Goal: Information Seeking & Learning: Learn about a topic

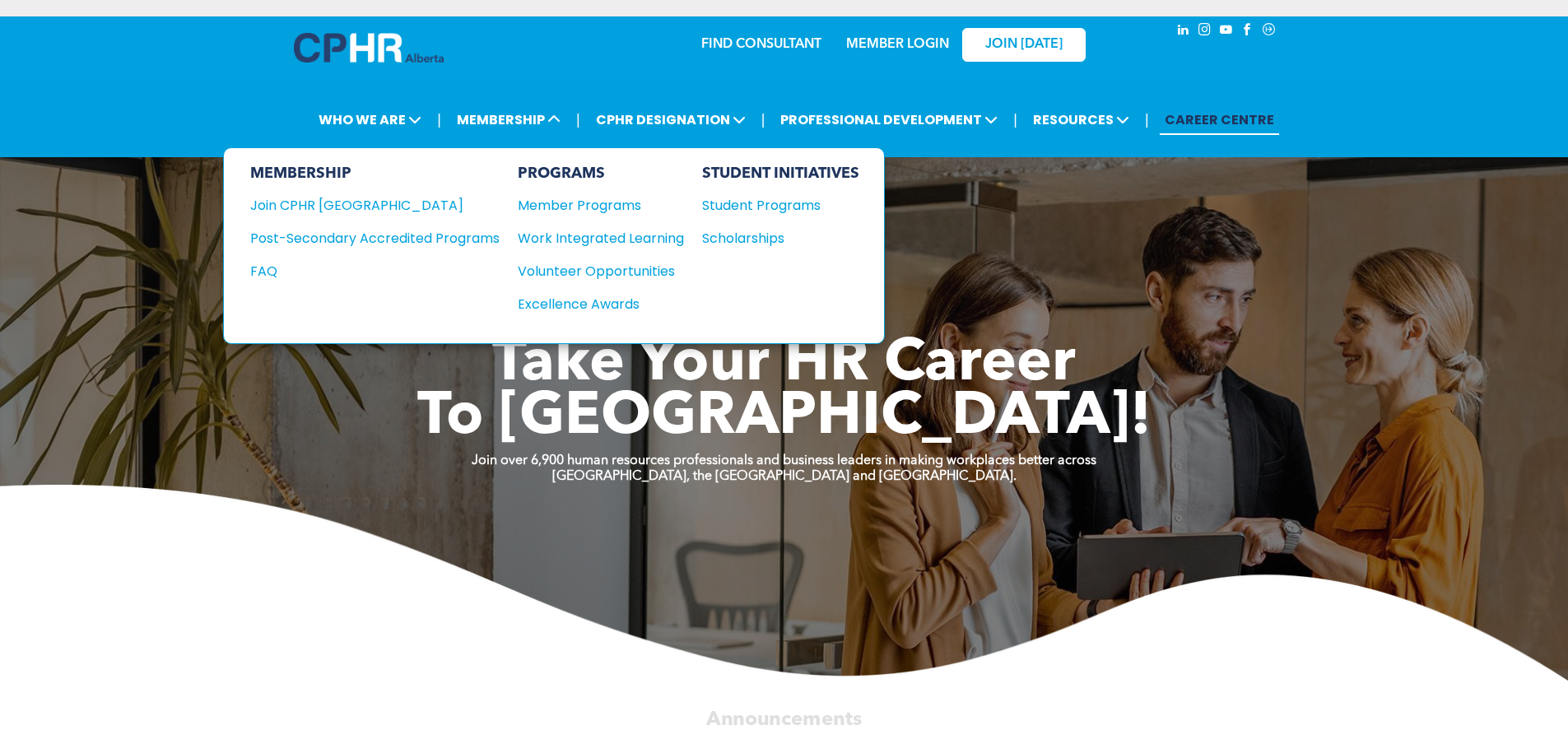
click at [742, 210] on div "Student Programs" at bounding box center [773, 205] width 142 height 21
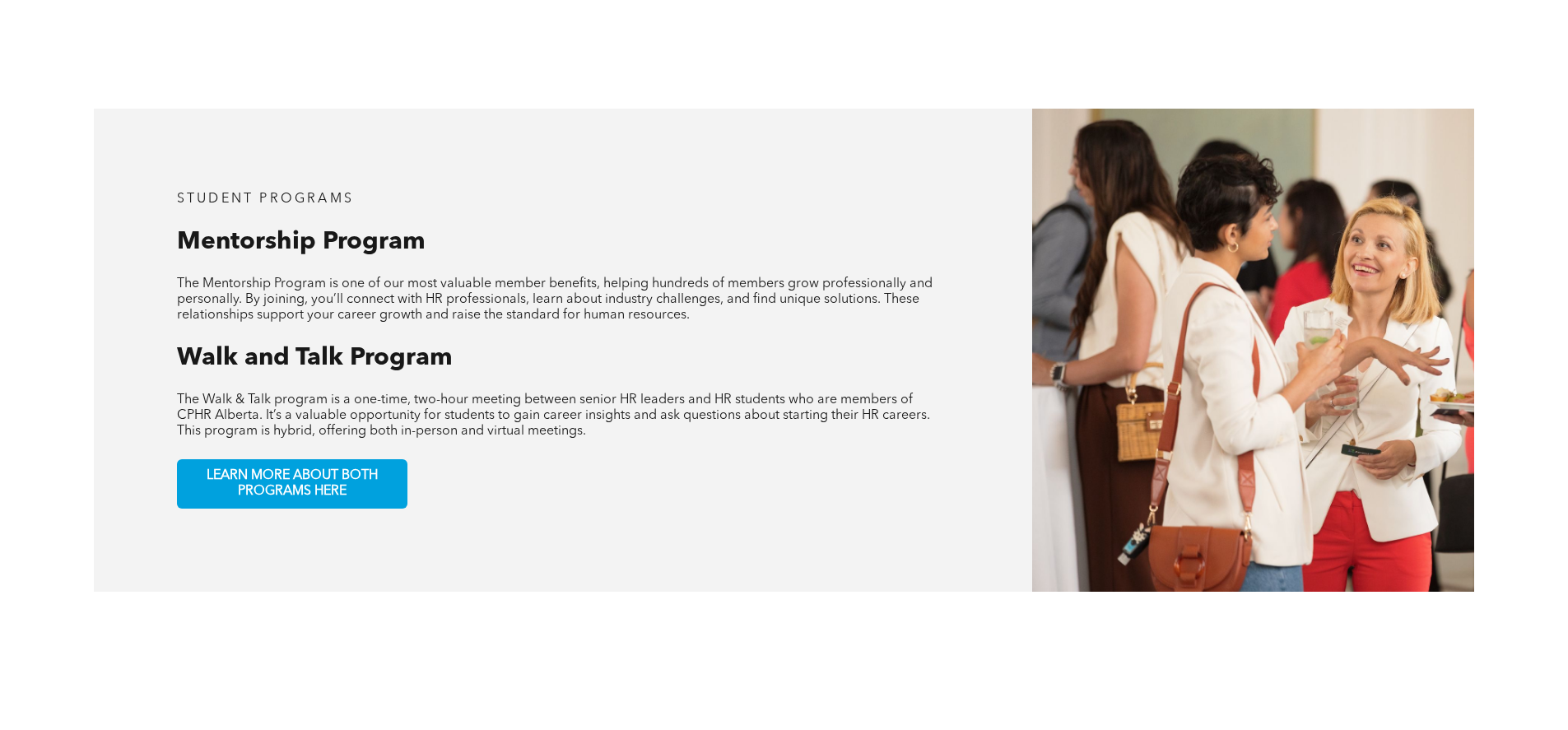
scroll to position [906, 0]
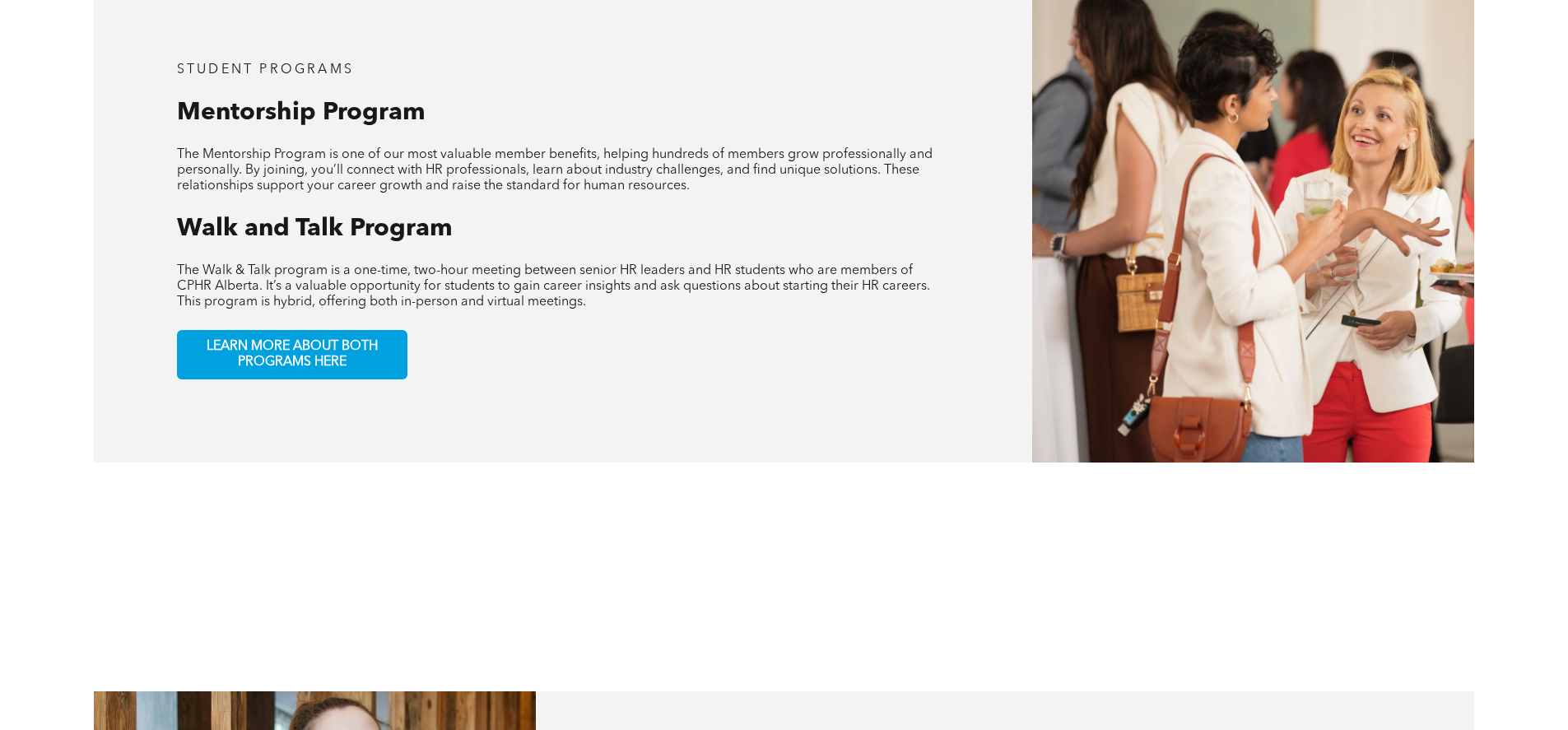
click at [317, 356] on link "LEARN MORE ABOUT BOTH PROGRAMS HERE" at bounding box center [292, 355] width 231 height 49
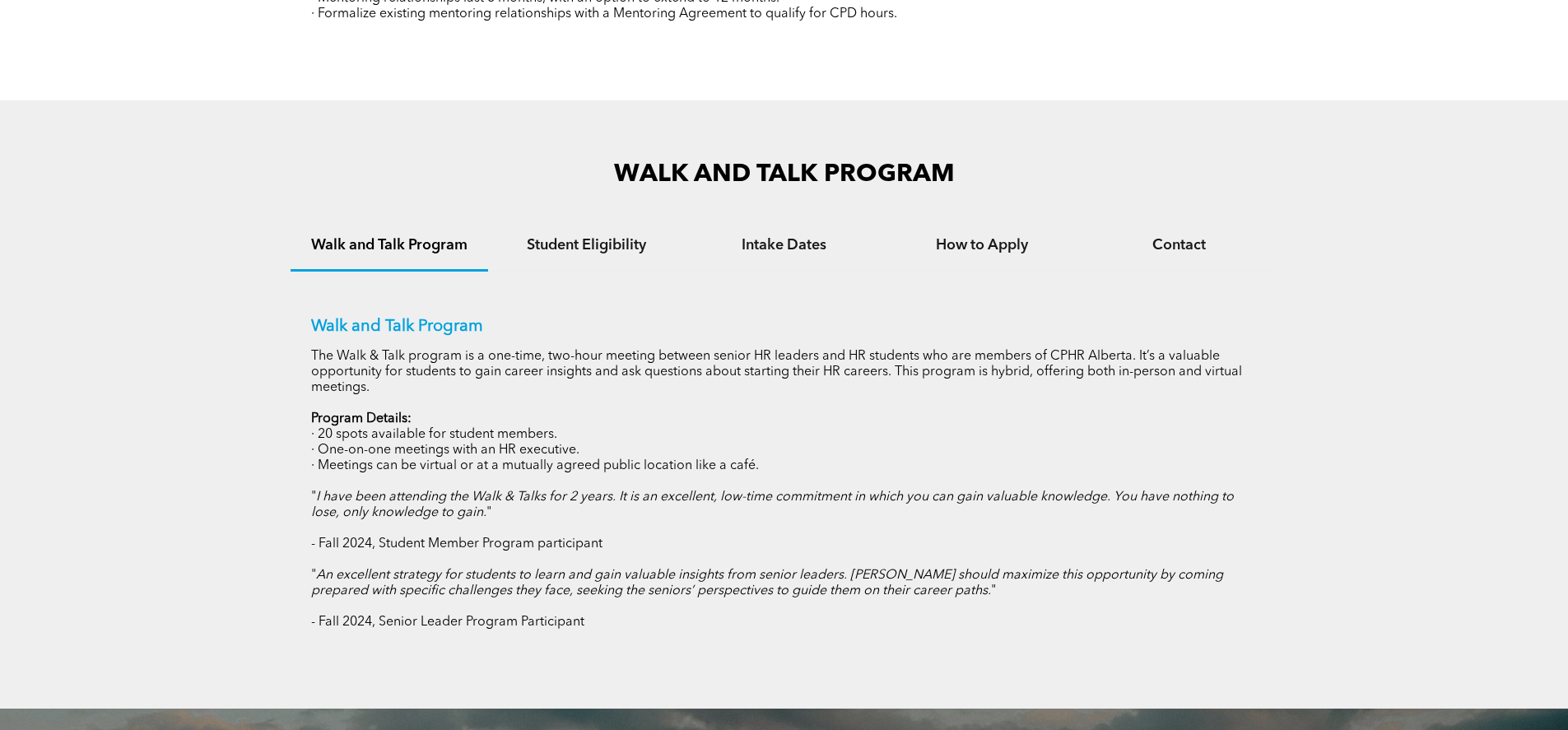
scroll to position [988, 0]
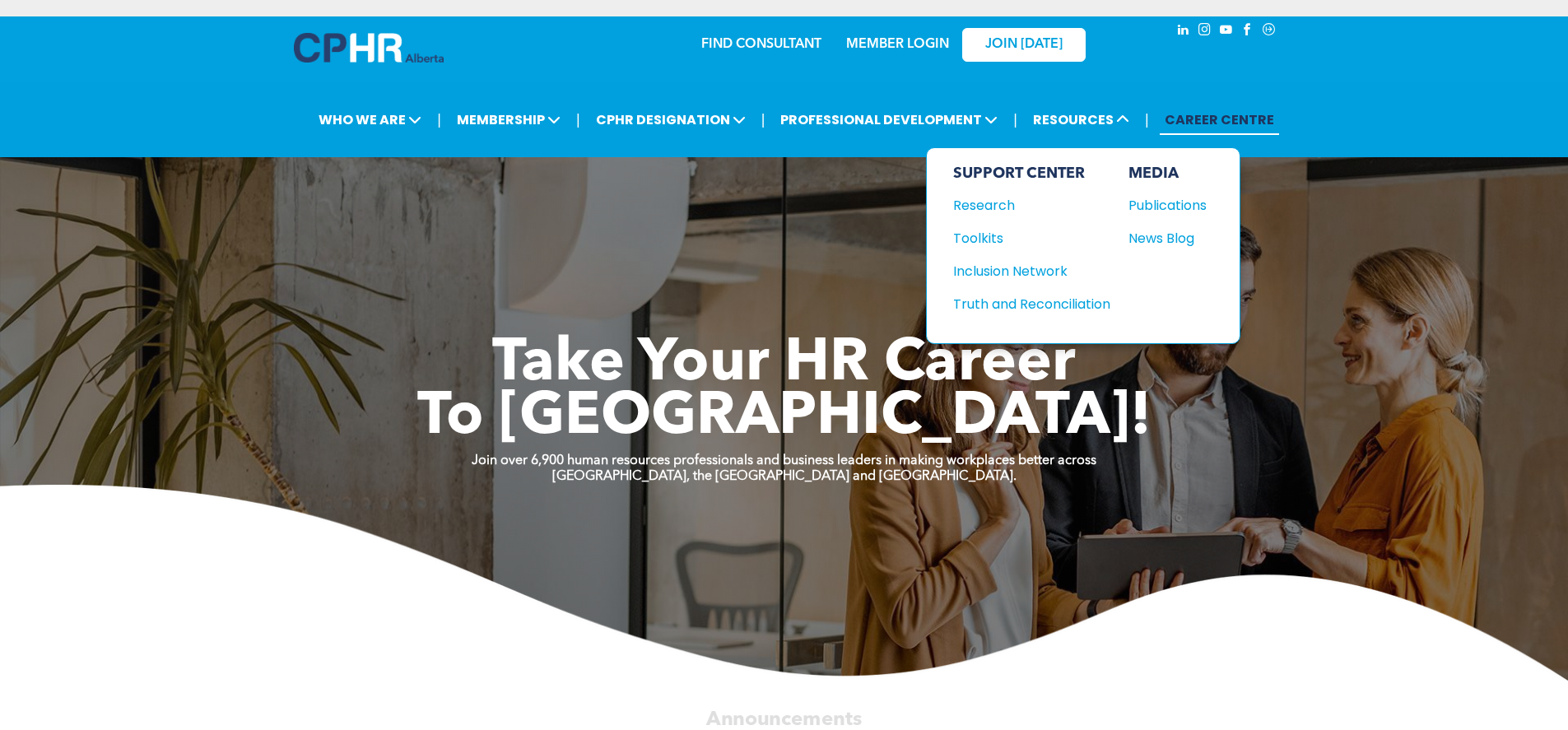
click at [1158, 232] on div "News Blog" at bounding box center [1164, 239] width 71 height 21
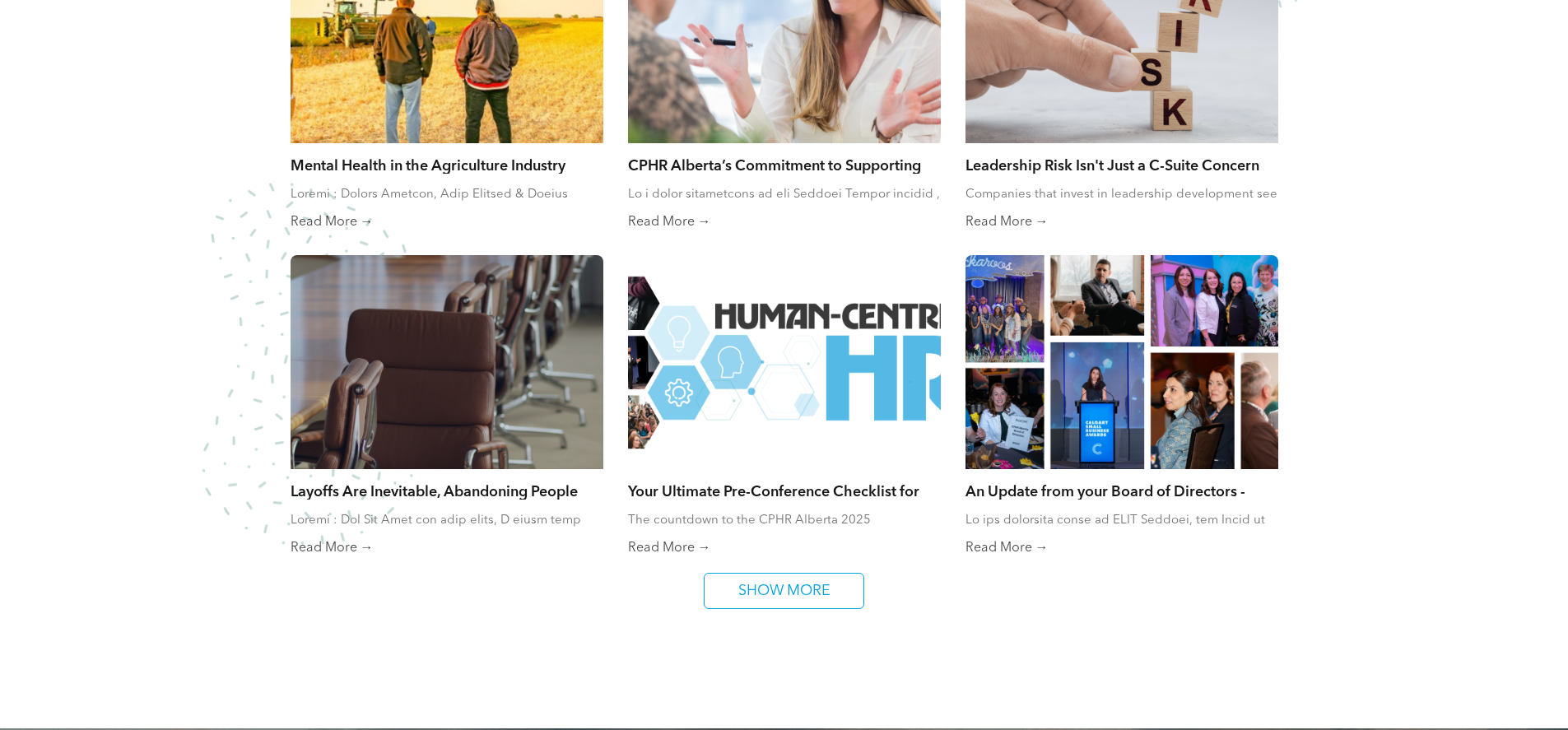
scroll to position [988, 0]
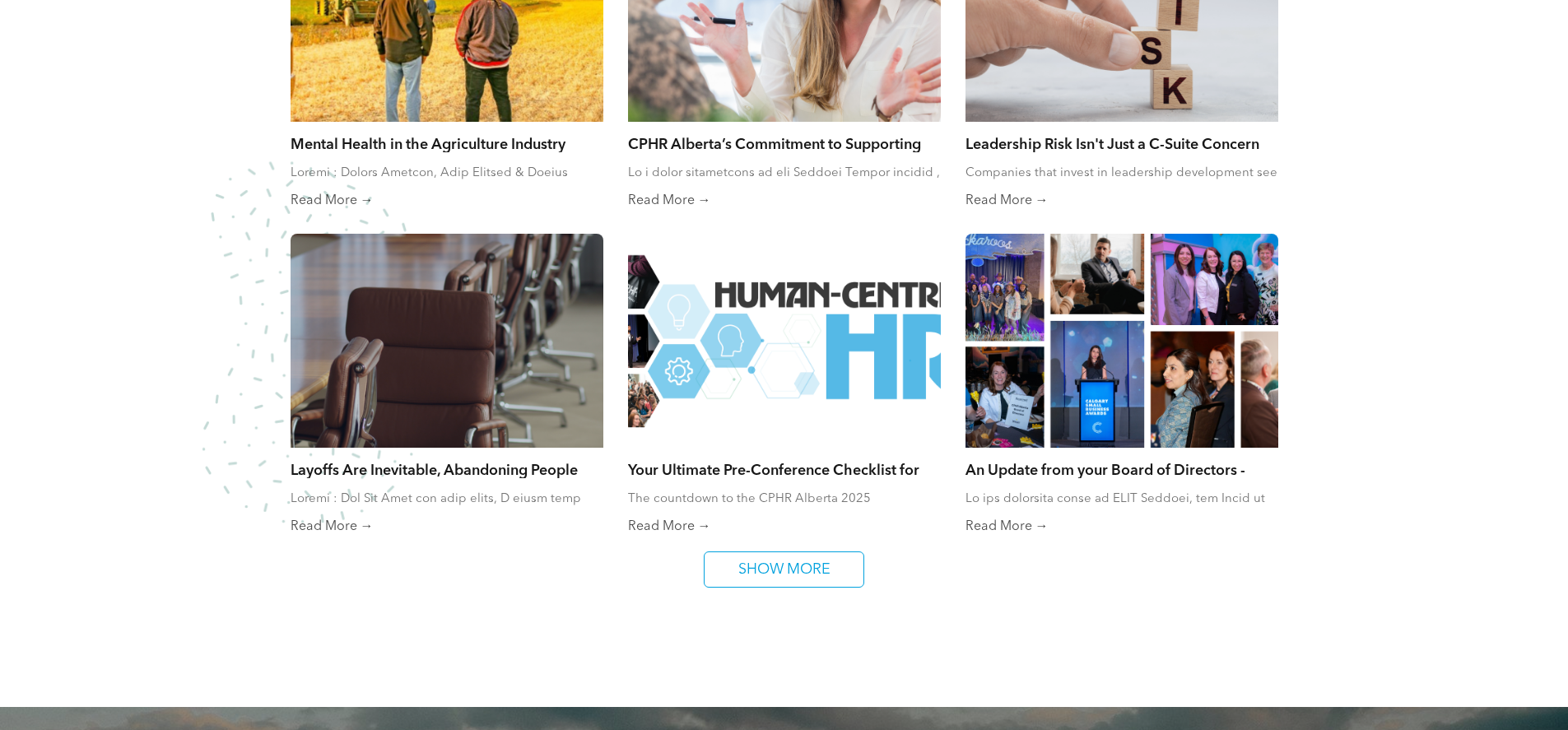
click at [800, 574] on span "SHOW MORE" at bounding box center [784, 570] width 104 height 35
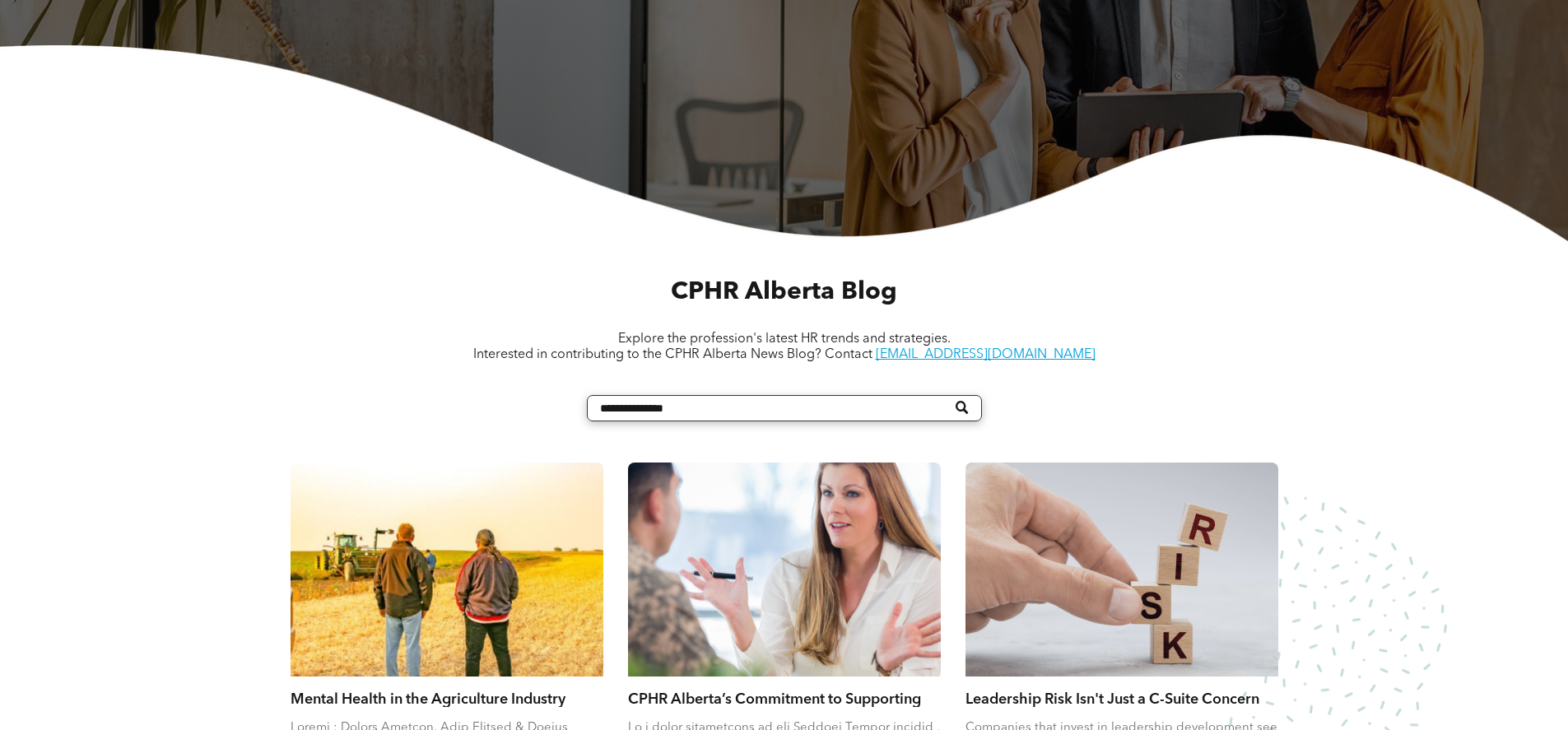
scroll to position [658, 0]
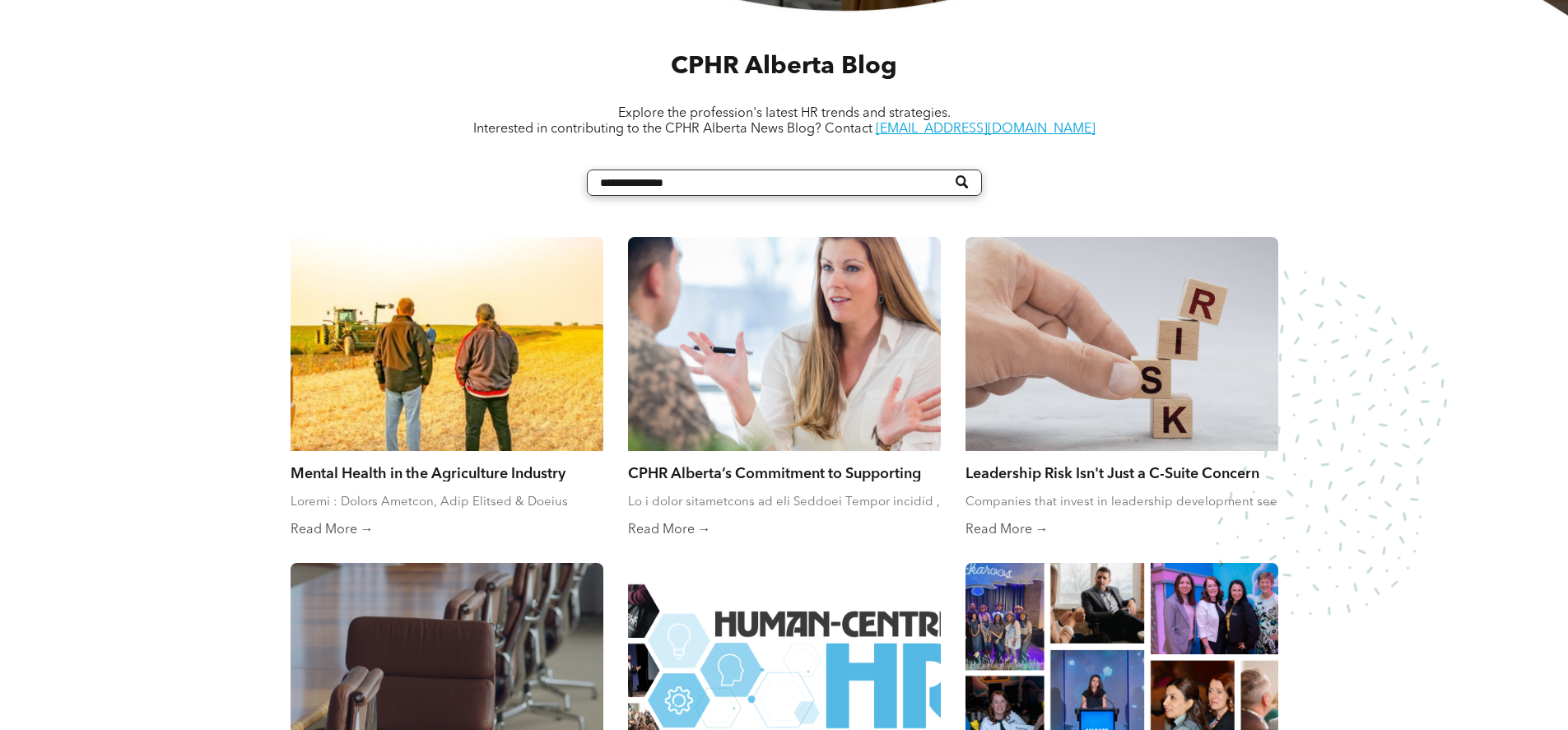
click at [488, 386] on div at bounding box center [447, 344] width 313 height 214
